Goal: Find specific page/section: Find specific page/section

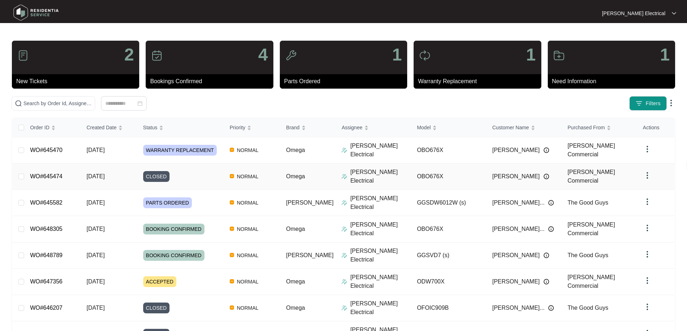
click at [50, 177] on link "WO#645474" at bounding box center [46, 176] width 32 height 6
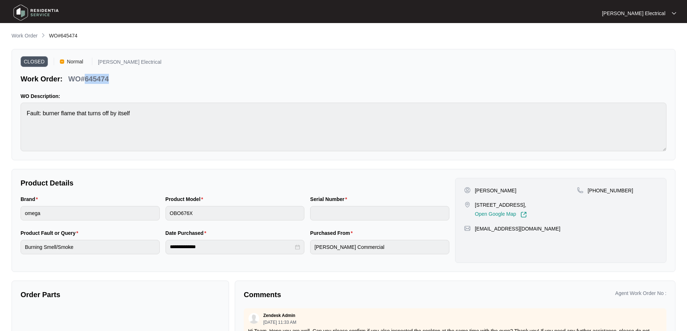
drag, startPoint x: 111, startPoint y: 75, endPoint x: 85, endPoint y: 79, distance: 26.6
click at [85, 79] on div "WO#645474" at bounding box center [88, 77] width 46 height 13
copy p "645474"
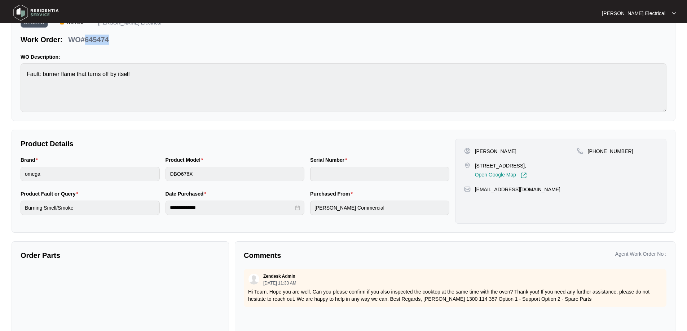
scroll to position [70, 0]
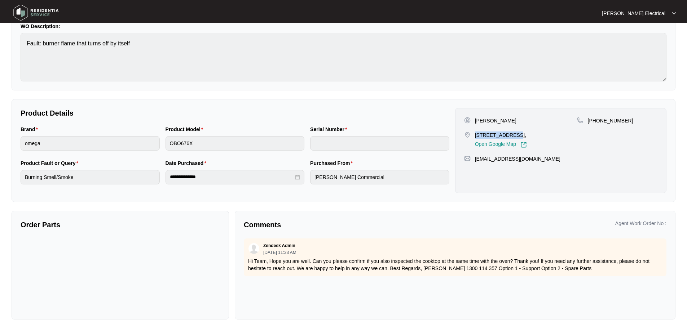
drag, startPoint x: 475, startPoint y: 135, endPoint x: 505, endPoint y: 133, distance: 30.0
click at [510, 132] on p "[STREET_ADDRESS]," at bounding box center [501, 135] width 52 height 7
copy p "[STREET_ADDRESS]"
